Goal: Information Seeking & Learning: Learn about a topic

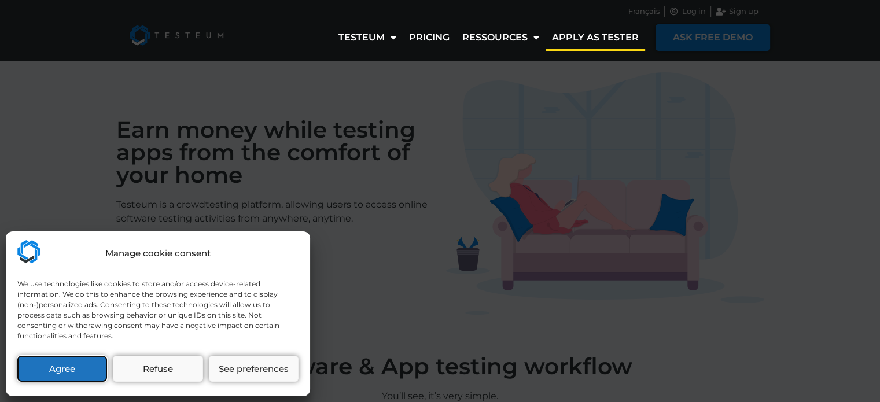
click at [72, 374] on button "Agree" at bounding box center [62, 369] width 90 height 26
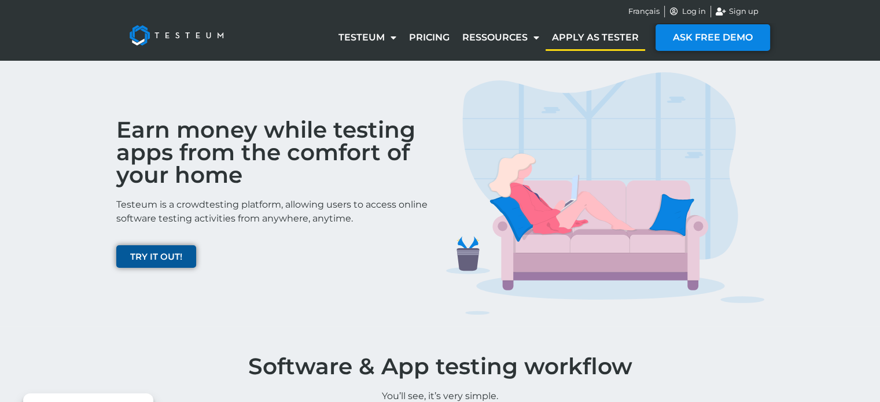
click at [151, 254] on span "TRY IT OUT!" at bounding box center [156, 256] width 52 height 9
click at [425, 34] on link "Pricing" at bounding box center [429, 37] width 53 height 27
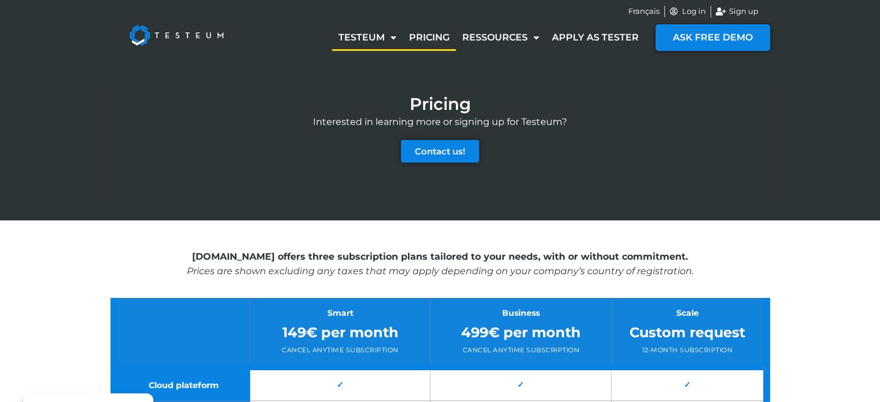
click at [377, 36] on link "Testeum" at bounding box center [367, 37] width 71 height 27
